Goal: Obtain resource: Download file/media

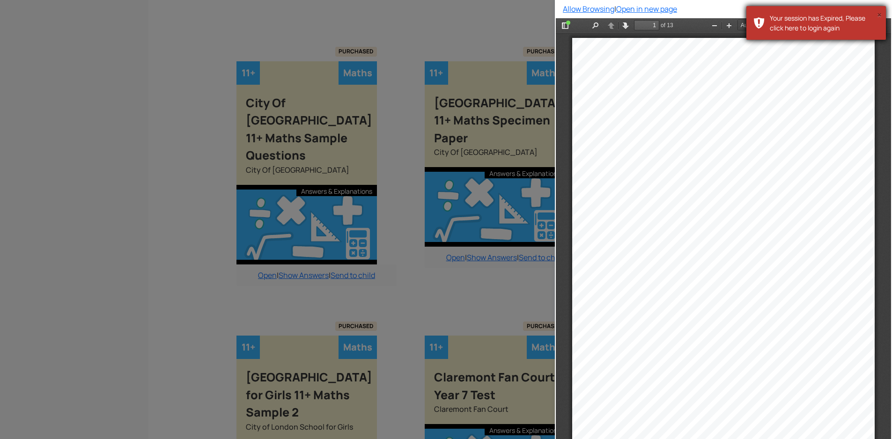
click at [877, 14] on button "×" at bounding box center [879, 14] width 5 height 9
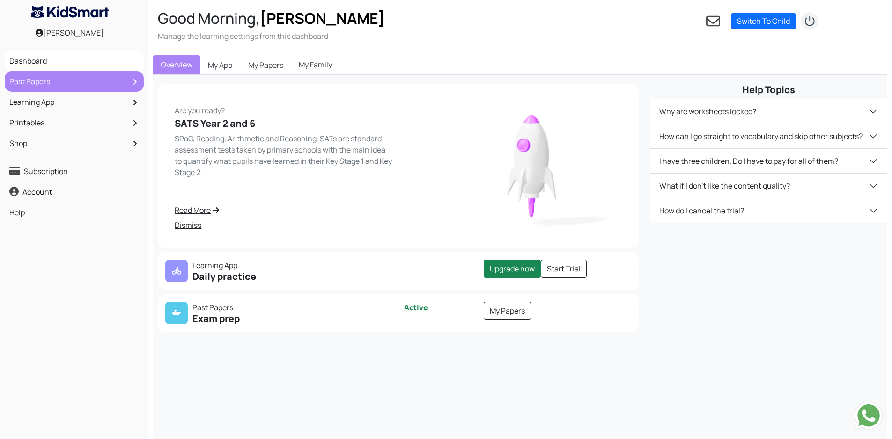
click at [39, 82] on link "Past Papers" at bounding box center [74, 81] width 134 height 16
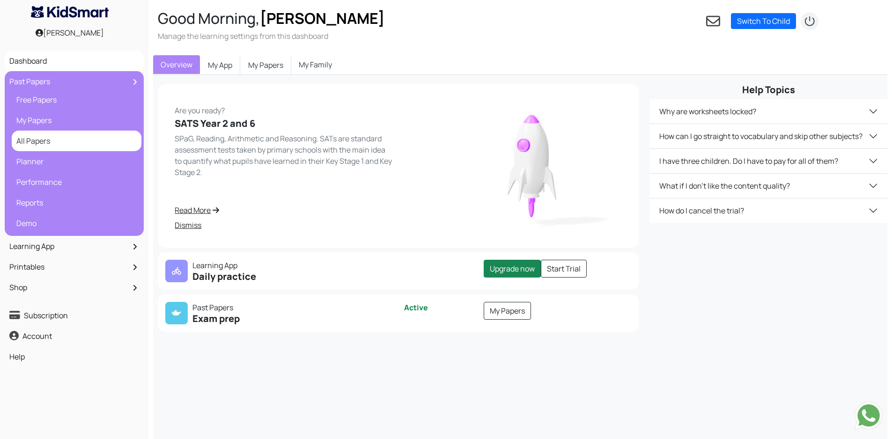
click at [34, 143] on link "All Papers" at bounding box center [76, 141] width 125 height 16
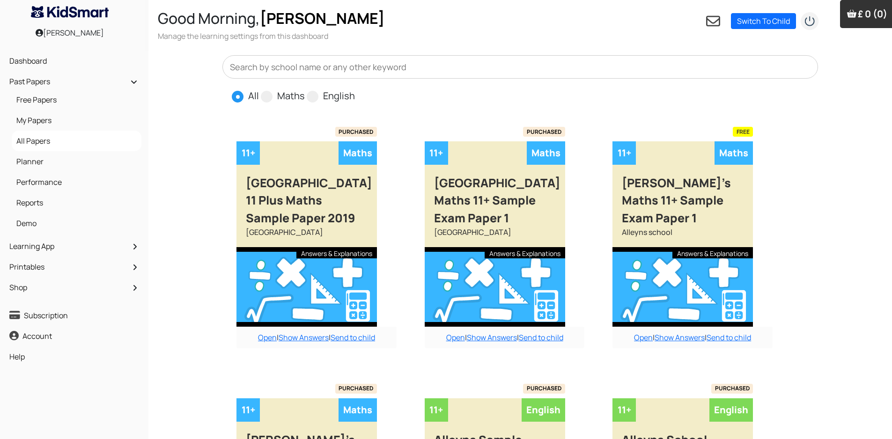
click at [285, 94] on label "Maths" at bounding box center [291, 96] width 28 height 14
click at [305, 94] on input "Maths" at bounding box center [308, 92] width 6 height 6
radio input "true"
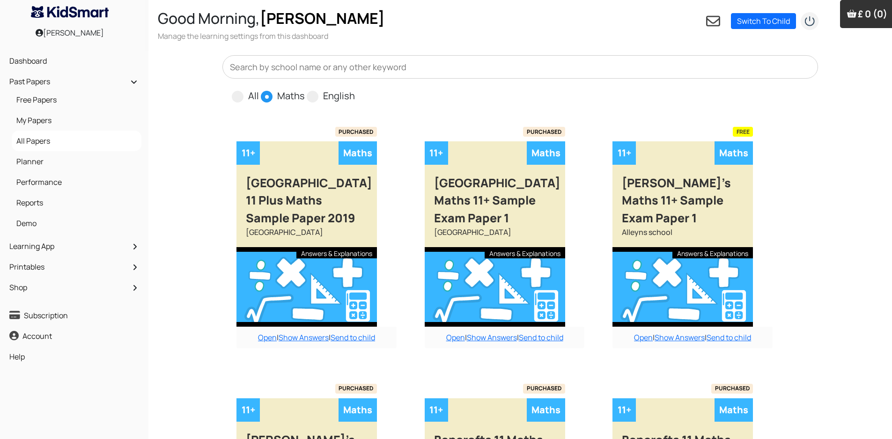
click at [285, 73] on input "text" at bounding box center [519, 66] width 595 height 23
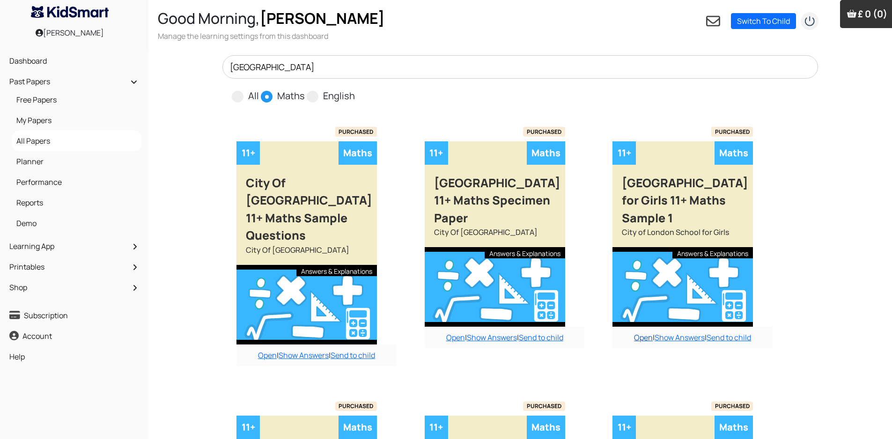
type input "london"
click at [637, 340] on link "Open" at bounding box center [643, 337] width 19 height 10
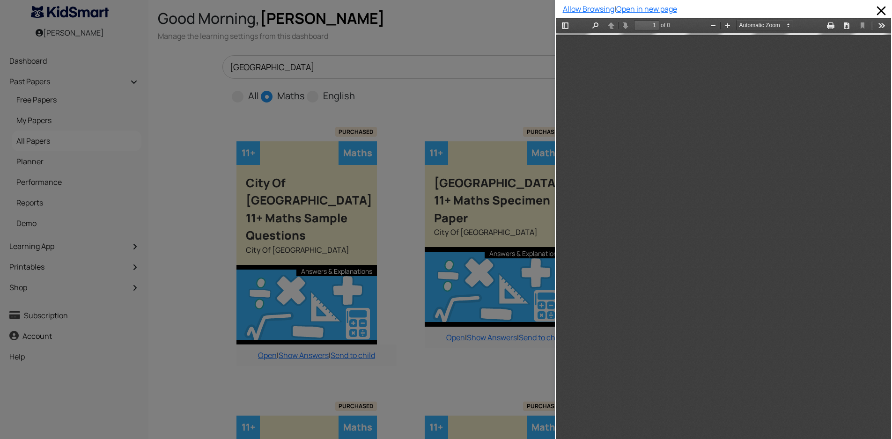
scroll to position [5, 0]
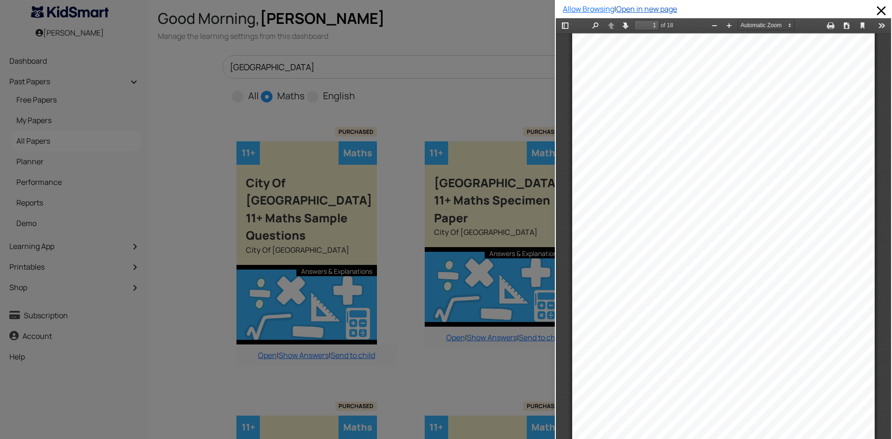
click at [632, 12] on link "Open in new page" at bounding box center [646, 9] width 61 height 10
click at [873, 8] on span at bounding box center [880, 10] width 15 height 15
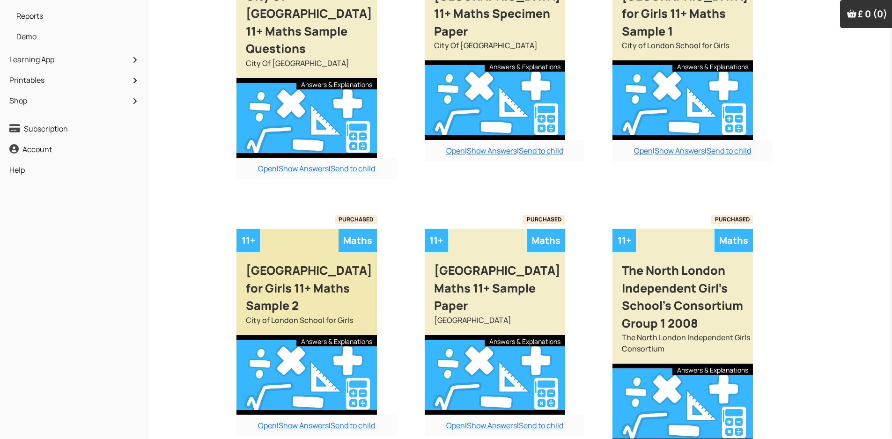
scroll to position [281, 0]
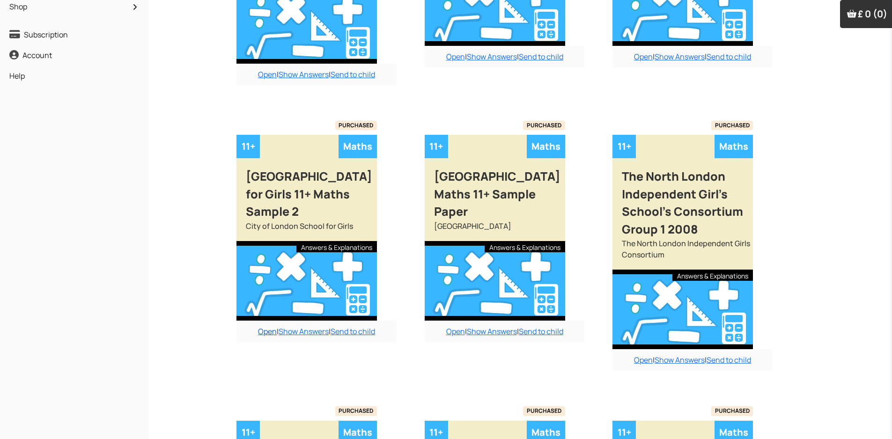
click at [269, 332] on link "Open" at bounding box center [267, 331] width 19 height 10
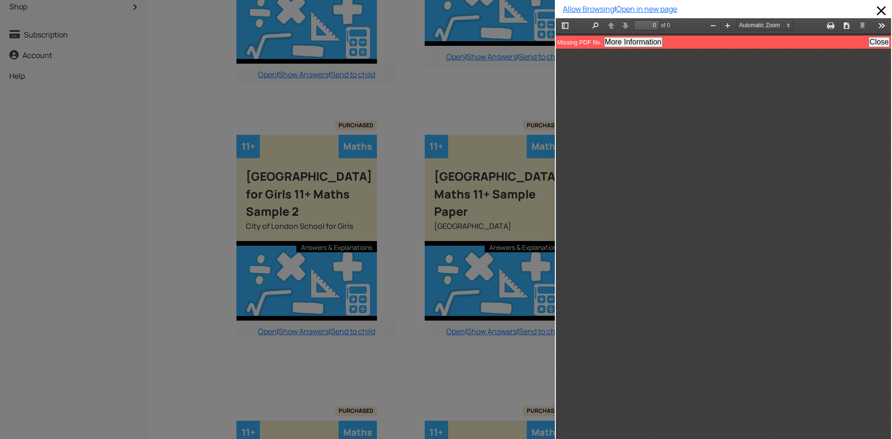
scroll to position [0, 0]
click at [871, 42] on button "Close" at bounding box center [878, 42] width 21 height 10
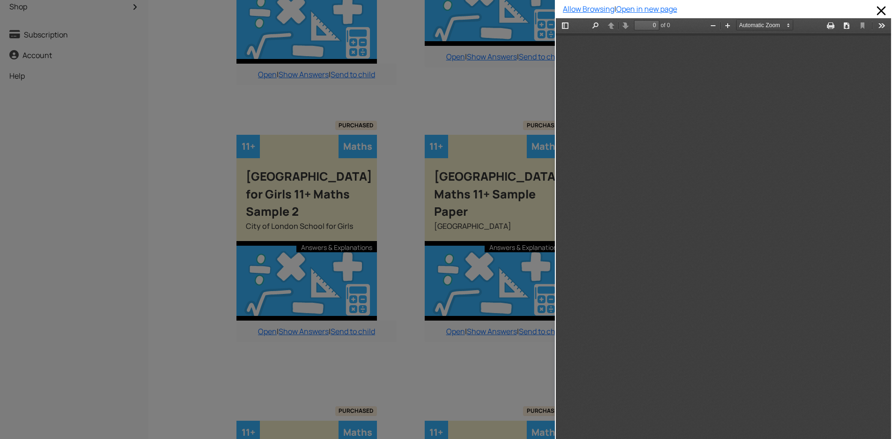
click at [502, 94] on div at bounding box center [277, 219] width 555 height 439
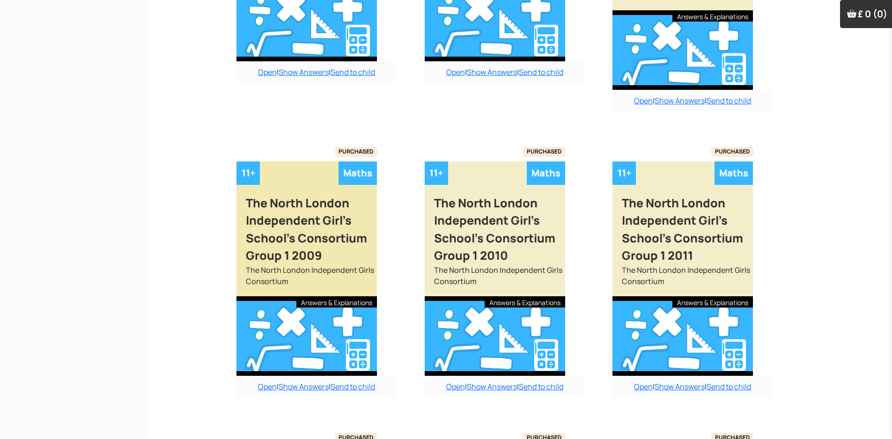
scroll to position [562, 0]
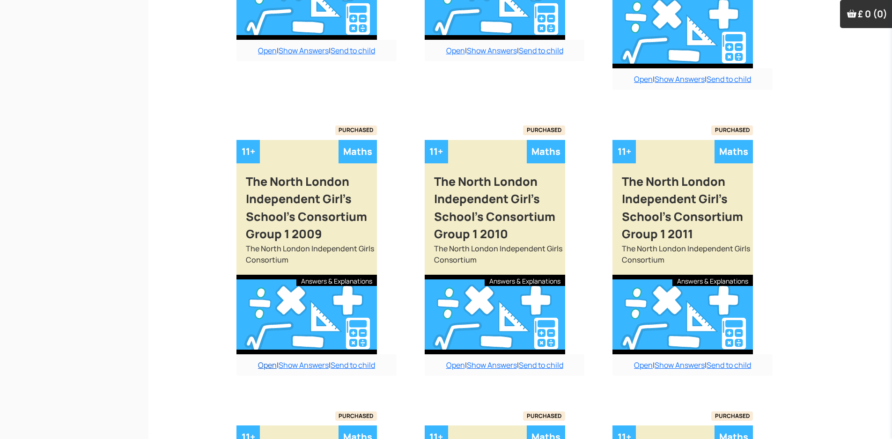
click at [270, 369] on link "Open" at bounding box center [267, 365] width 19 height 10
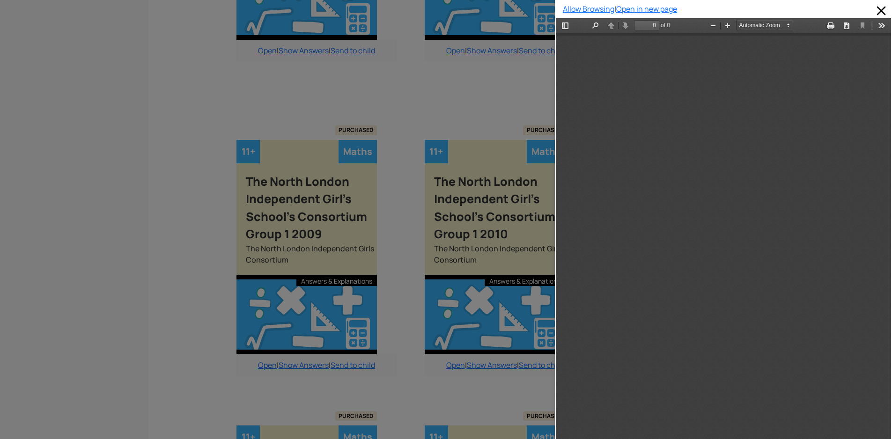
scroll to position [0, 0]
type input "1"
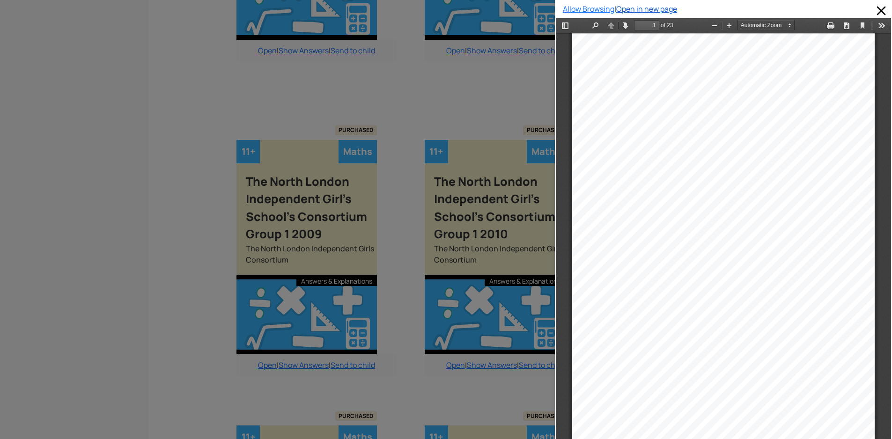
click at [637, 9] on link "Open in new page" at bounding box center [646, 9] width 61 height 10
